Goal: Communication & Community: Answer question/provide support

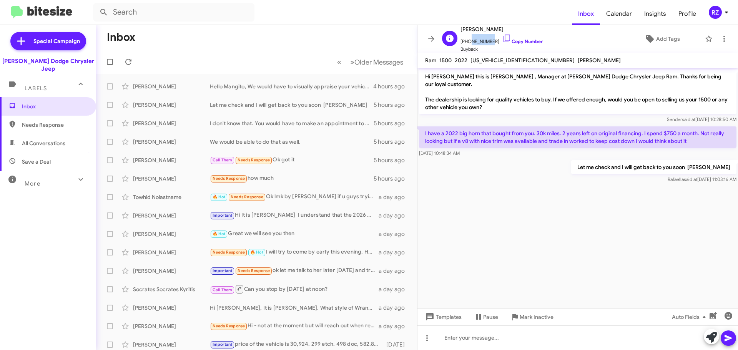
drag, startPoint x: 487, startPoint y: 42, endPoint x: 468, endPoint y: 43, distance: 19.7
click at [468, 43] on span "[PHONE_NUMBER] Copy Number" at bounding box center [502, 40] width 82 height 12
click at [513, 45] on span "[PHONE_NUMBER] Copy Number" at bounding box center [502, 40] width 82 height 12
drag, startPoint x: 488, startPoint y: 40, endPoint x: 465, endPoint y: 41, distance: 23.9
click at [465, 41] on span "[PHONE_NUMBER] Copy Number" at bounding box center [502, 40] width 82 height 12
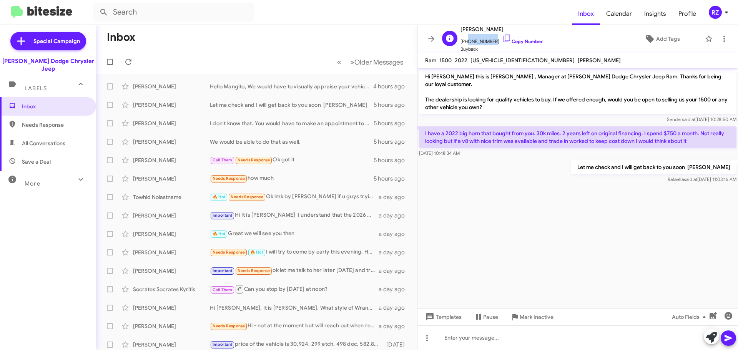
copy span "9177836157"
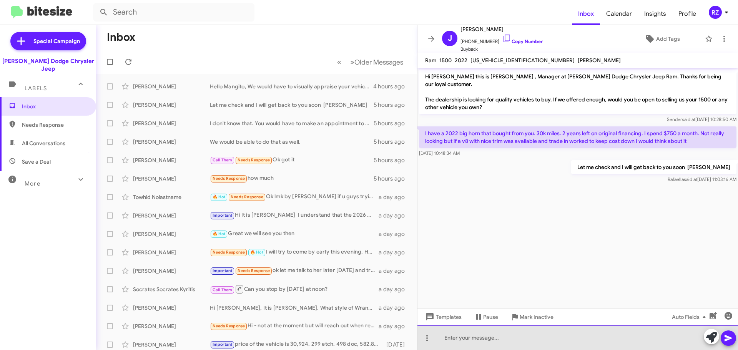
click at [453, 335] on div at bounding box center [578, 338] width 321 height 25
click at [571, 339] on div "Hi [PERSON_NAME] [PERSON_NAME] will be contacting you shortly Thsank you ofr th…" at bounding box center [578, 338] width 321 height 25
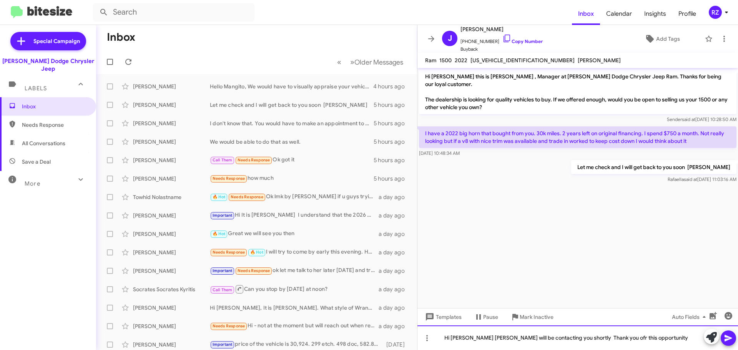
click at [590, 336] on div "Hi [PERSON_NAME] [PERSON_NAME] will be contacting you shortly Thank you ofr thi…" at bounding box center [578, 338] width 321 height 25
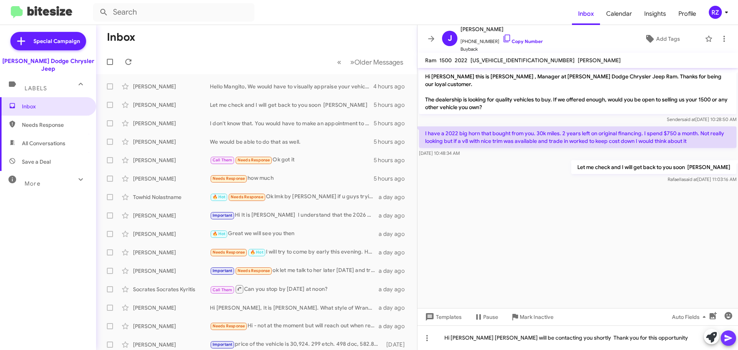
click at [729, 337] on icon at bounding box center [728, 338] width 7 height 7
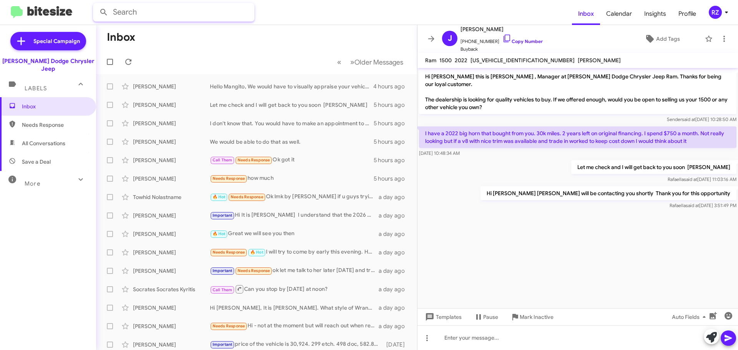
click at [135, 12] on input "text" at bounding box center [174, 12] width 162 height 18
type input "[PERSON_NAME]"
click at [96, 5] on button at bounding box center [103, 12] width 15 height 15
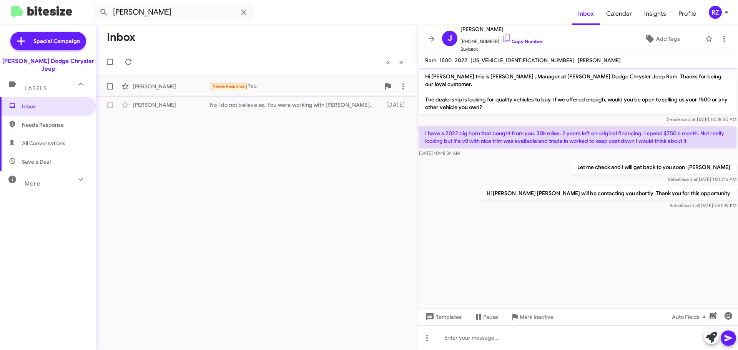
click at [285, 85] on div "Needs Response Yes" at bounding box center [295, 86] width 170 height 9
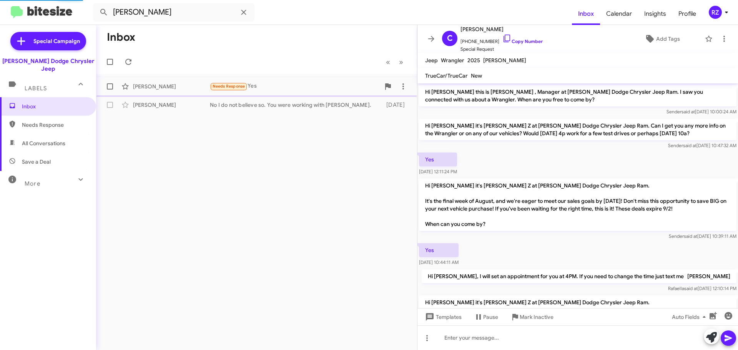
scroll to position [268, 0]
